Goal: Transaction & Acquisition: Purchase product/service

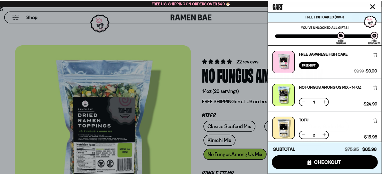
scroll to position [155, 0]
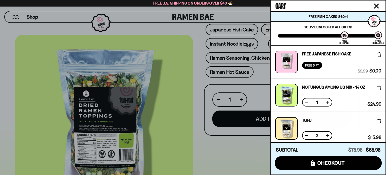
click at [286, 90] on div at bounding box center [286, 95] width 23 height 23
click at [216, 157] on div at bounding box center [193, 87] width 386 height 175
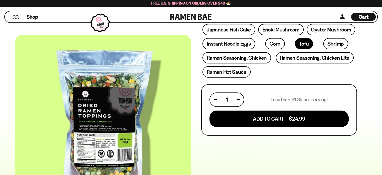
click at [295, 42] on link "Tofu" at bounding box center [304, 43] width 18 height 11
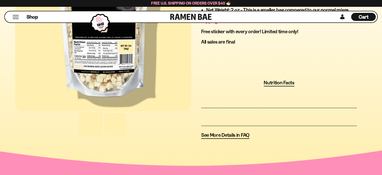
scroll to position [327, 0]
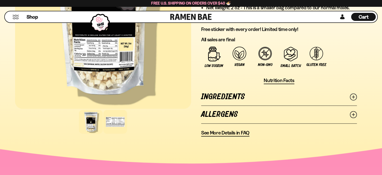
click at [121, 118] on div at bounding box center [115, 122] width 24 height 24
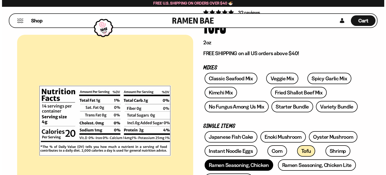
scroll to position [0, 0]
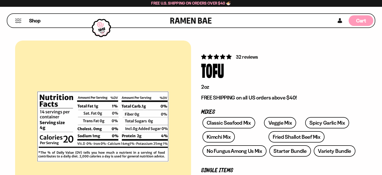
click at [356, 16] on div "Cart D0381C2F-513E-4F90-8A41-6F0A75DCBAAA" at bounding box center [361, 20] width 25 height 11
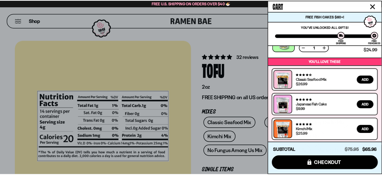
scroll to position [71, 0]
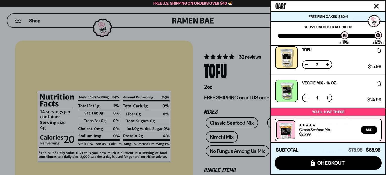
click at [289, 54] on div at bounding box center [286, 57] width 23 height 23
click at [244, 39] on div at bounding box center [193, 87] width 386 height 175
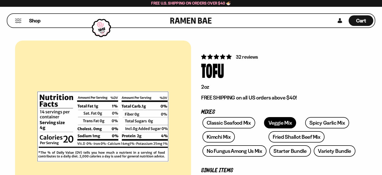
click at [276, 121] on link "Veggie Mix" at bounding box center [280, 122] width 32 height 11
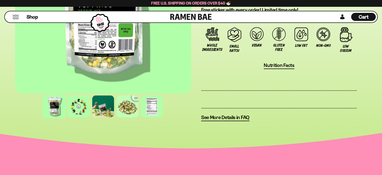
scroll to position [402, 0]
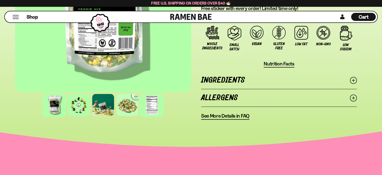
click at [156, 114] on div at bounding box center [152, 105] width 24 height 24
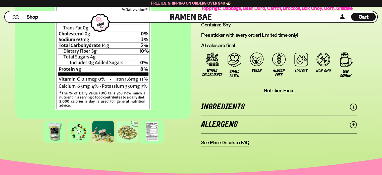
scroll to position [377, 0]
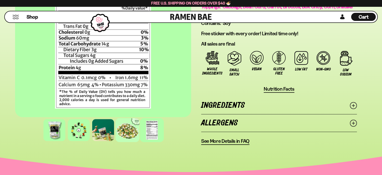
click at [120, 142] on div at bounding box center [128, 130] width 24 height 24
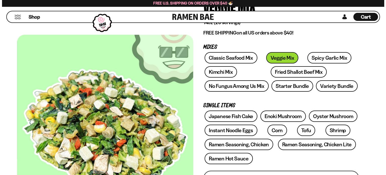
scroll to position [0, 0]
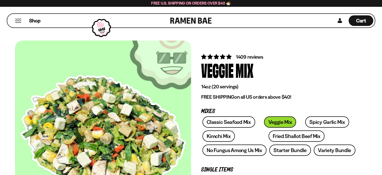
click at [17, 21] on button "Mobile Menu Trigger" at bounding box center [18, 21] width 7 height 4
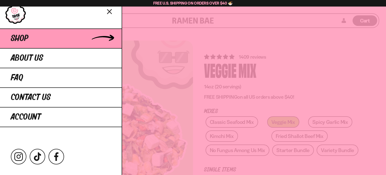
click at [80, 39] on link "Shop" at bounding box center [61, 38] width 122 height 20
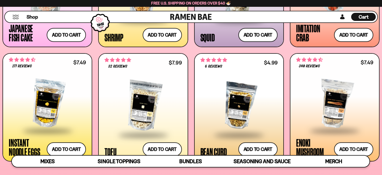
scroll to position [553, 0]
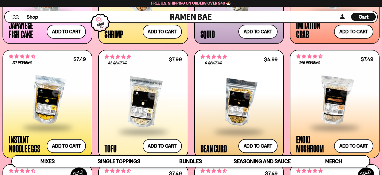
click at [264, 80] on div at bounding box center [239, 102] width 77 height 57
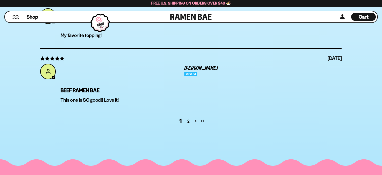
scroll to position [1765, 0]
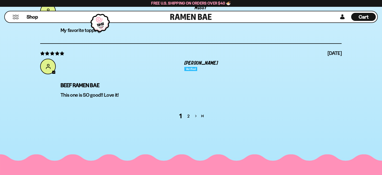
click at [195, 114] on link "Page 2" at bounding box center [196, 115] width 7 height 7
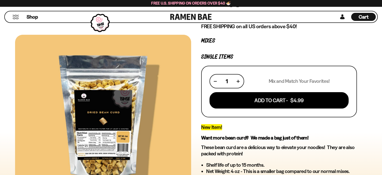
scroll to position [75, 0]
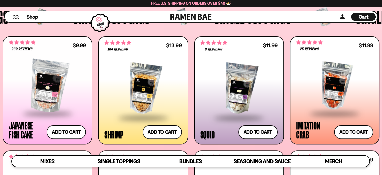
scroll to position [457, 0]
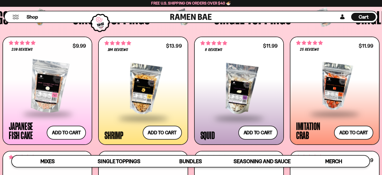
click at [333, 73] on div at bounding box center [334, 86] width 77 height 53
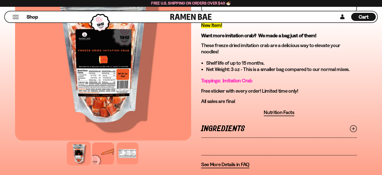
scroll to position [177, 0]
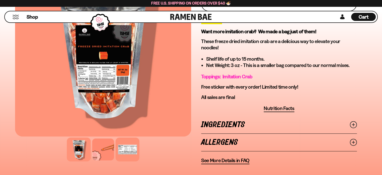
click at [123, 145] on div at bounding box center [128, 149] width 24 height 24
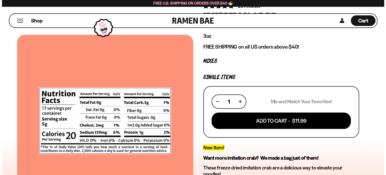
scroll to position [51, 0]
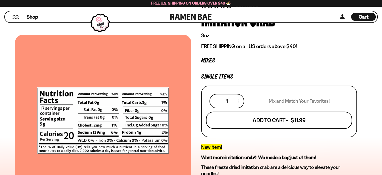
click at [286, 116] on button "Add To Cart - $11.99" at bounding box center [279, 119] width 146 height 17
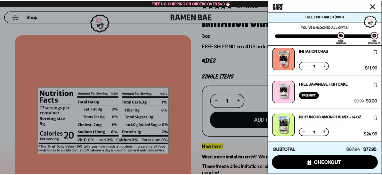
scroll to position [0, 0]
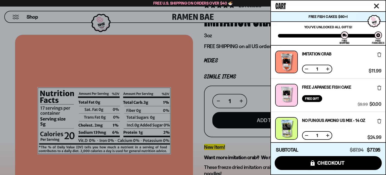
click at [254, 58] on div at bounding box center [193, 87] width 386 height 175
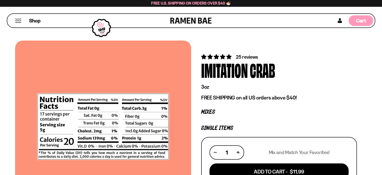
click at [363, 18] on span "Cart" at bounding box center [361, 21] width 10 height 6
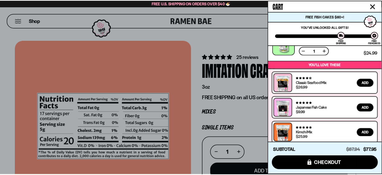
scroll to position [154, 0]
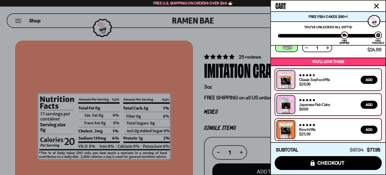
click at [242, 37] on div at bounding box center [193, 87] width 386 height 175
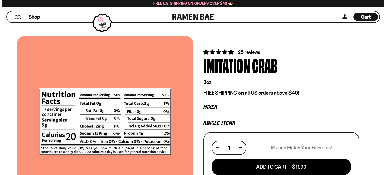
scroll to position [0, 0]
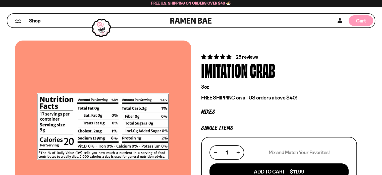
click at [367, 19] on div "Cart D0381C2F-513E-4F90-8A41-6F0A75DCBAAA" at bounding box center [361, 20] width 25 height 11
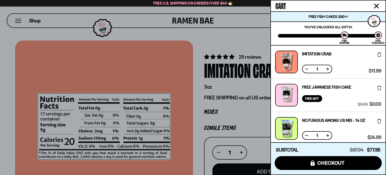
click at [286, 92] on div at bounding box center [286, 95] width 23 height 23
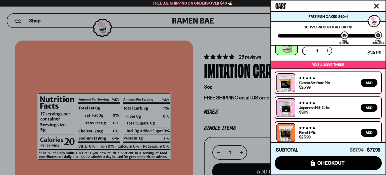
scroll to position [154, 0]
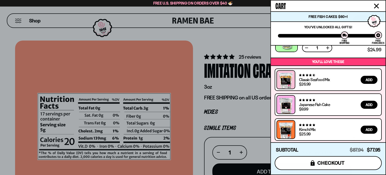
click at [339, 164] on span "checkout" at bounding box center [330, 163] width 27 height 6
